Goal: Transaction & Acquisition: Purchase product/service

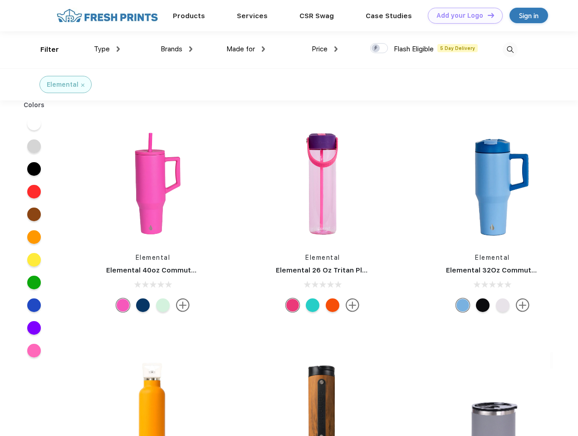
scroll to position [0, 0]
click at [462, 15] on link "Add your Logo Design Tool" at bounding box center [465, 16] width 75 height 16
click at [0, 0] on div "Design Tool" at bounding box center [0, 0] width 0 height 0
click at [487, 15] on link "Add your Logo Design Tool" at bounding box center [465, 16] width 75 height 16
click at [44, 49] on div "Filter" at bounding box center [49, 49] width 19 height 10
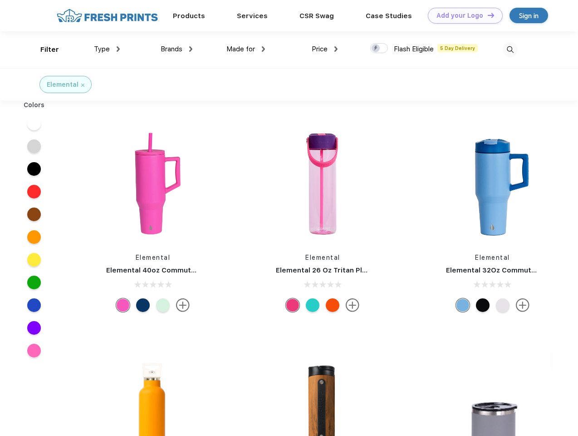
click at [107, 49] on span "Type" at bounding box center [102, 49] width 16 height 8
click at [176, 49] on span "Brands" at bounding box center [172, 49] width 22 height 8
click at [246, 49] on span "Made for" at bounding box center [240, 49] width 29 height 8
click at [325, 49] on span "Price" at bounding box center [320, 49] width 16 height 8
click at [379, 49] on div at bounding box center [379, 48] width 18 height 10
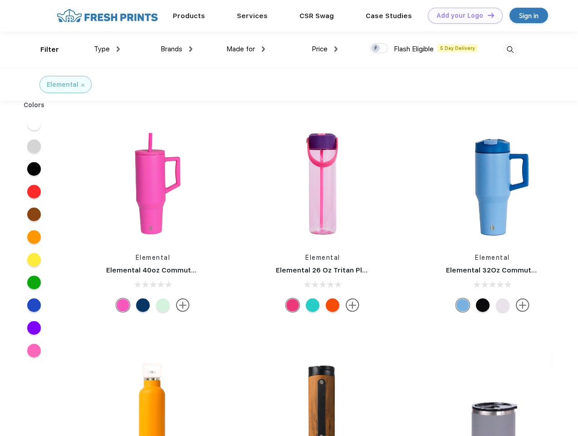
click at [376, 49] on input "checkbox" at bounding box center [373, 46] width 6 height 6
click at [510, 49] on img at bounding box center [510, 49] width 15 height 15
